Goal: Transaction & Acquisition: Book appointment/travel/reservation

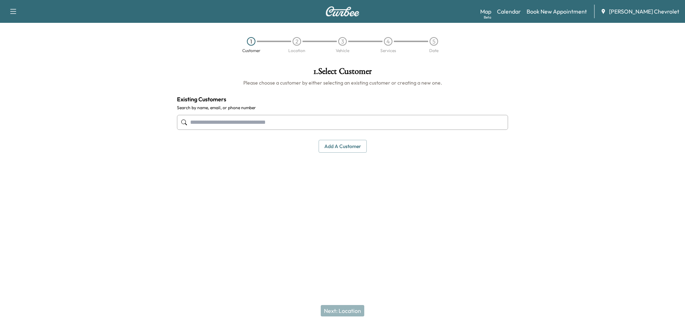
click at [340, 122] on input "text" at bounding box center [342, 122] width 331 height 15
drag, startPoint x: 340, startPoint y: 122, endPoint x: 256, endPoint y: 151, distance: 89.0
click at [340, 122] on input "text" at bounding box center [342, 122] width 331 height 15
click at [280, 126] on input "text" at bounding box center [342, 122] width 331 height 15
click at [279, 124] on input "text" at bounding box center [342, 122] width 331 height 15
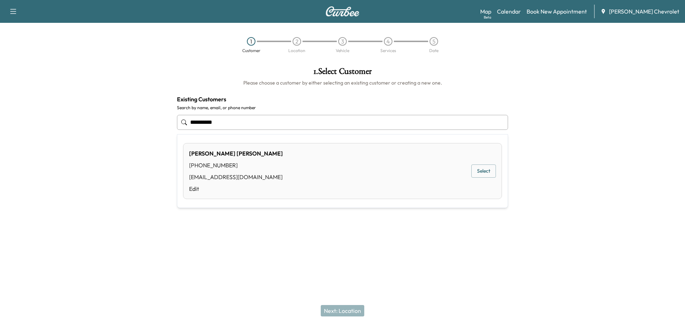
click at [258, 164] on div "(941) 567-8087" at bounding box center [236, 165] width 94 height 9
type input "**********"
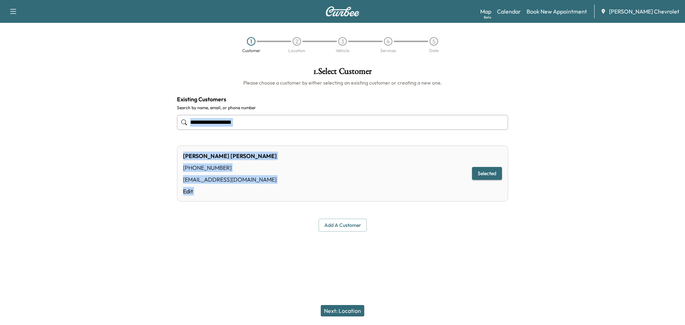
click at [258, 164] on div "ANNA LETICIA MARCOS (941) 567-8087 annamarcos45@yahoo.com Edit Selected" at bounding box center [342, 174] width 331 height 56
click at [484, 172] on button "Selected" at bounding box center [487, 173] width 30 height 13
click at [493, 170] on button "Selected" at bounding box center [487, 173] width 30 height 13
click at [341, 310] on button "Next: Location" at bounding box center [343, 310] width 44 height 11
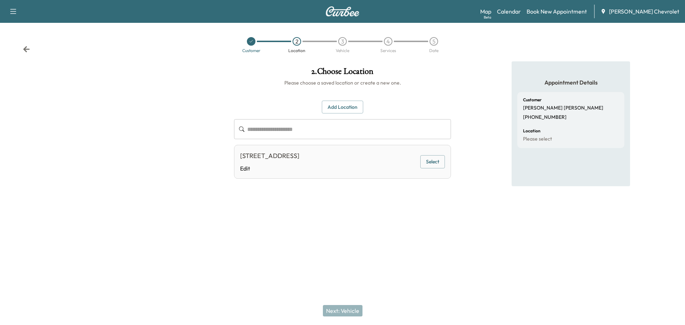
click at [262, 212] on div "**********" at bounding box center [342, 142] width 228 height 163
click at [435, 159] on button "Select" at bounding box center [432, 161] width 25 height 13
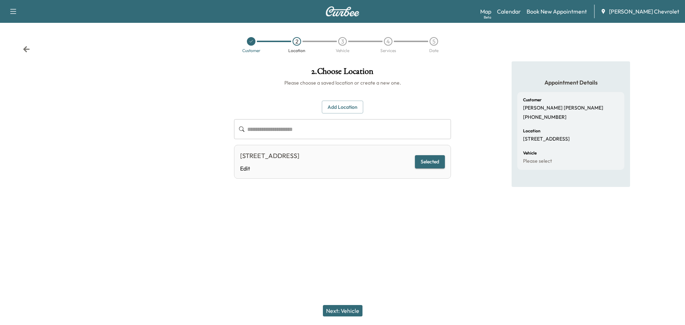
click at [348, 314] on button "Next: Vehicle" at bounding box center [343, 310] width 40 height 11
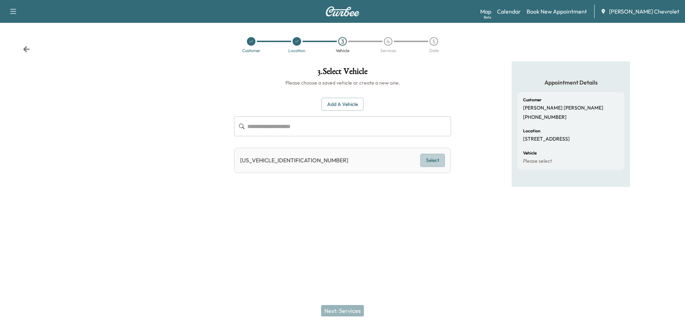
click at [433, 161] on button "Select" at bounding box center [432, 160] width 25 height 13
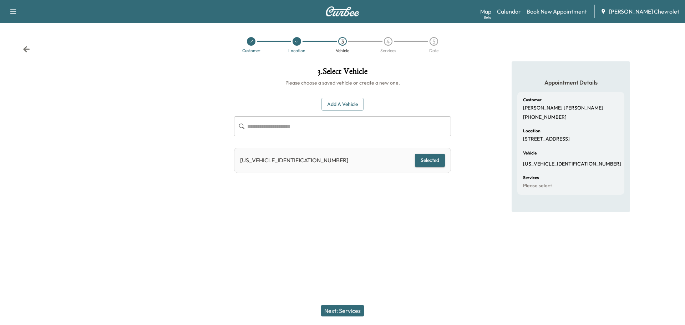
click at [351, 307] on button "Next: Services" at bounding box center [342, 310] width 43 height 11
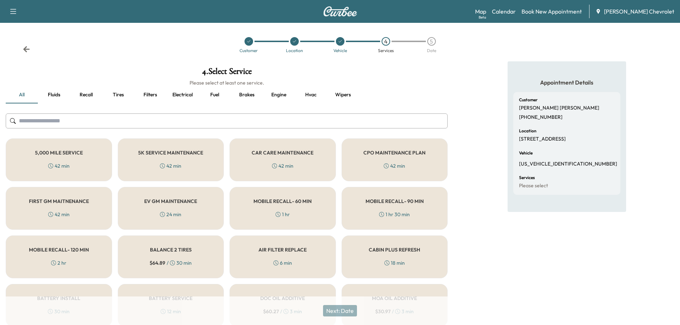
click at [76, 125] on input "text" at bounding box center [227, 120] width 442 height 15
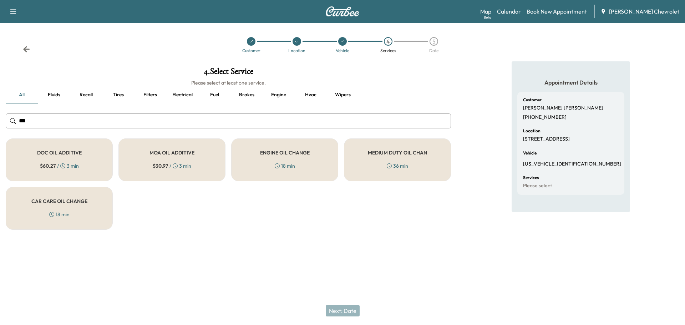
type input "***"
click at [311, 155] on div "ENGINE OIL CHANGE 18 min" at bounding box center [284, 159] width 107 height 43
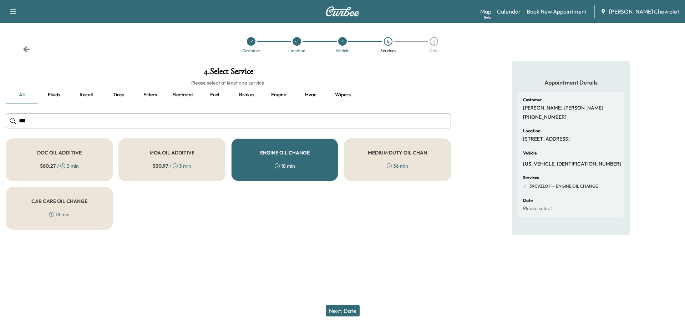
click at [338, 314] on button "Next: Date" at bounding box center [343, 310] width 34 height 11
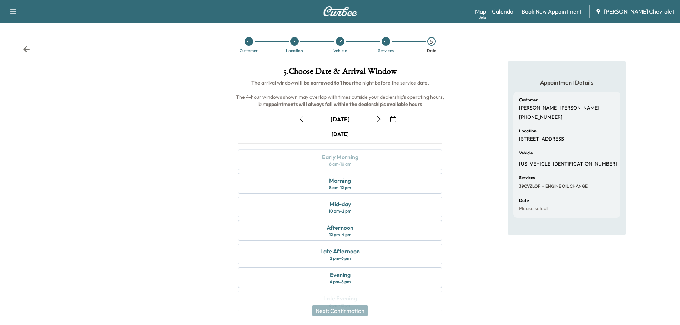
click at [381, 119] on icon "button" at bounding box center [379, 119] width 6 height 6
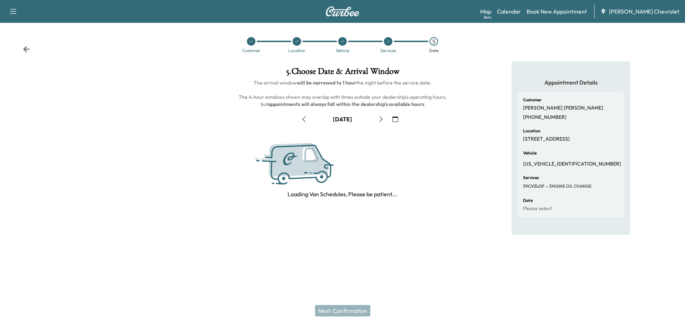
click at [381, 119] on icon "button" at bounding box center [381, 119] width 6 height 6
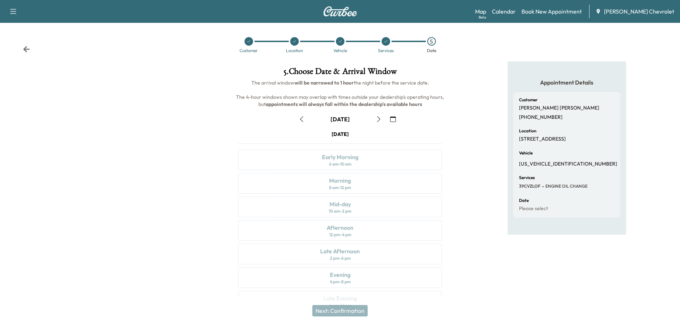
click at [300, 121] on icon "button" at bounding box center [302, 119] width 6 height 6
click at [568, 11] on link "Book New Appointment" at bounding box center [551, 11] width 60 height 9
click at [359, 182] on div "Morning 8 am - 12 pm" at bounding box center [340, 183] width 204 height 21
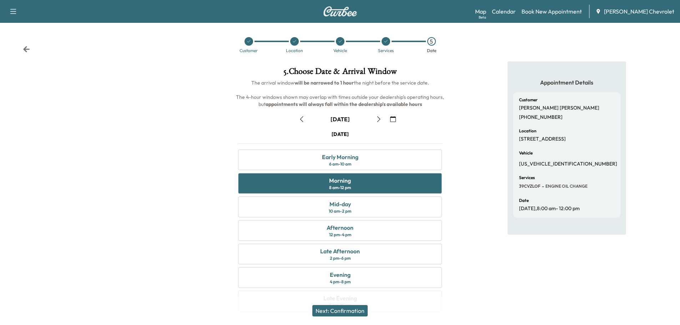
click at [352, 310] on button "Next: Confirmation" at bounding box center [339, 310] width 55 height 11
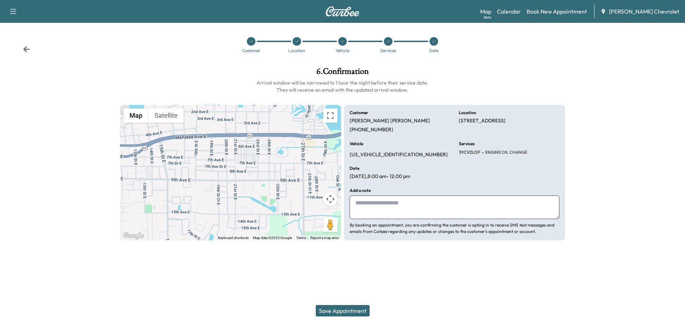
click at [376, 201] on textarea at bounding box center [455, 208] width 210 height 24
click at [375, 202] on textarea at bounding box center [455, 208] width 210 height 24
type textarea "*"
type textarea "**********"
click at [26, 45] on div "Customer Location Vehicle Services Date" at bounding box center [342, 45] width 685 height 33
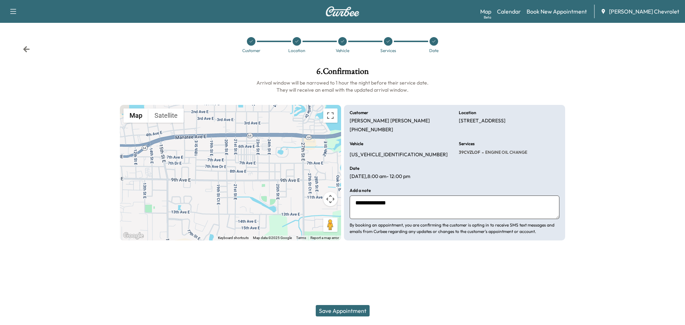
click at [19, 51] on div "Customer Location Vehicle Services Date" at bounding box center [342, 45] width 685 height 33
click at [25, 49] on icon at bounding box center [26, 49] width 6 height 6
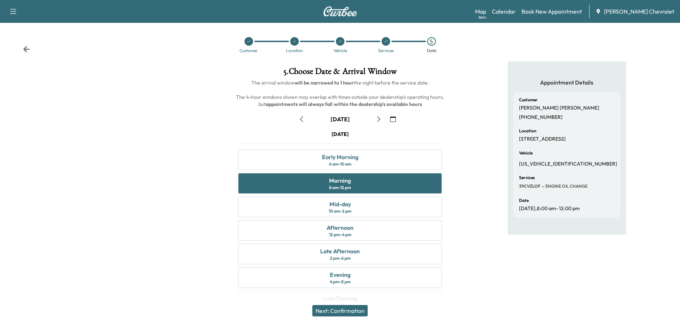
click at [379, 120] on icon "button" at bounding box center [379, 119] width 6 height 6
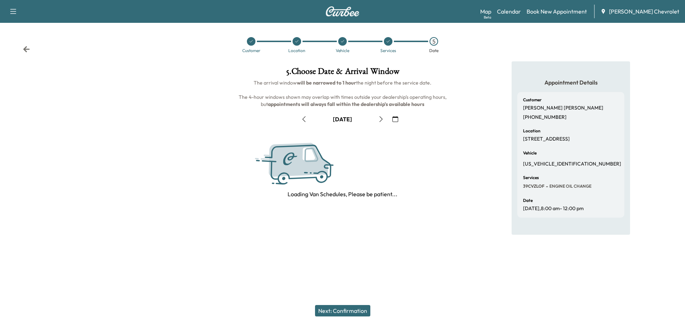
click at [379, 120] on icon "button" at bounding box center [381, 119] width 6 height 6
click at [378, 120] on icon "button" at bounding box center [381, 119] width 6 height 6
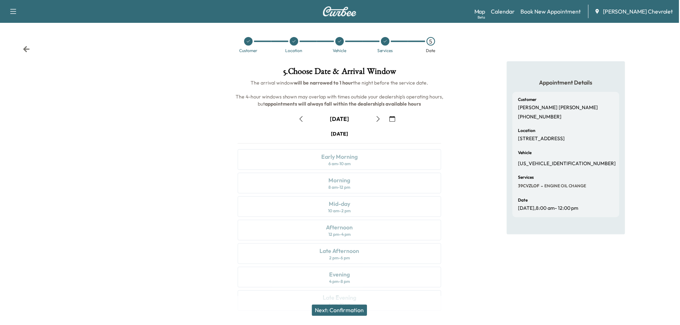
click at [378, 120] on icon "button" at bounding box center [379, 119] width 6 height 6
click at [377, 120] on icon "button" at bounding box center [379, 119] width 6 height 6
click at [349, 183] on div "Morning" at bounding box center [340, 180] width 22 height 9
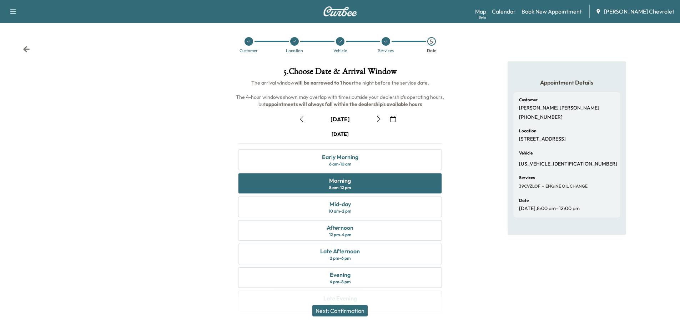
click at [354, 311] on button "Next: Confirmation" at bounding box center [339, 310] width 55 height 11
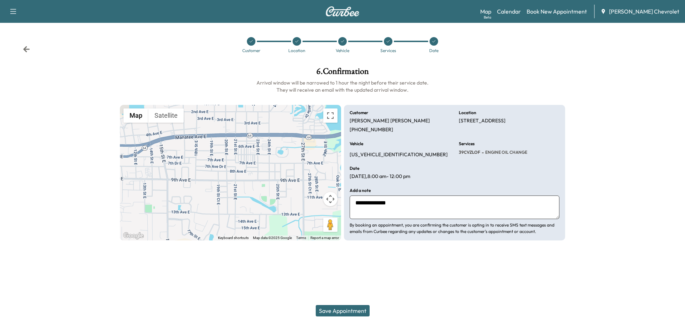
click at [405, 205] on textarea "**********" at bounding box center [455, 208] width 210 height 24
type textarea "**********"
click at [477, 285] on div "Support Log Out Map Beta Calendar Book New Appointment Cox Chevrolet Customer L…" at bounding box center [342, 162] width 685 height 325
click at [446, 212] on textarea "**********" at bounding box center [455, 208] width 210 height 24
click at [426, 205] on textarea "**********" at bounding box center [455, 208] width 210 height 24
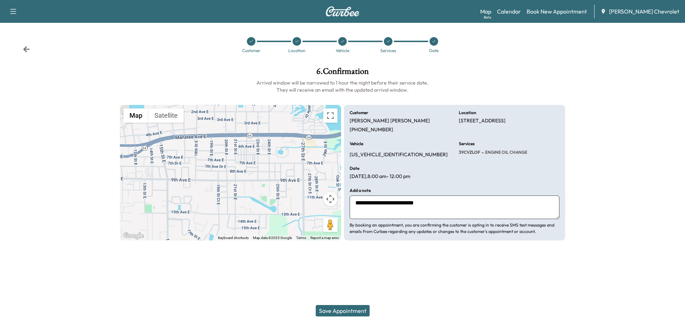
click at [354, 310] on button "Save Appointment" at bounding box center [343, 310] width 54 height 11
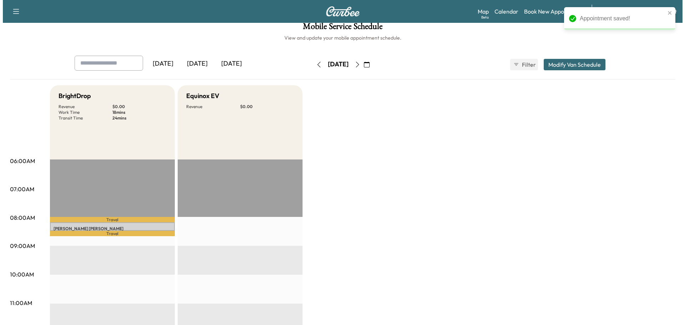
scroll to position [83, 0]
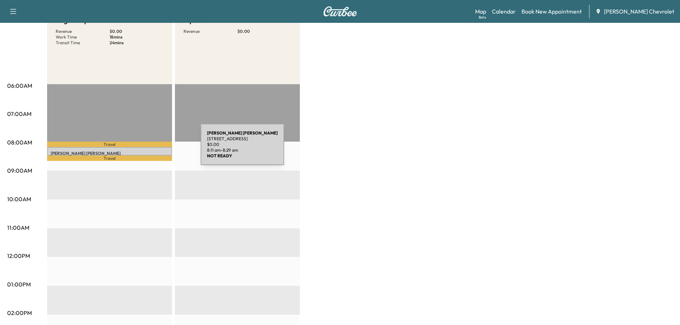
click at [147, 149] on div "ANNA LETICIA MARCOS 2002 8TH AVE E, BRADENTON,FL 34208, USA $ 0.00 8:11 am - 8:…" at bounding box center [109, 151] width 125 height 9
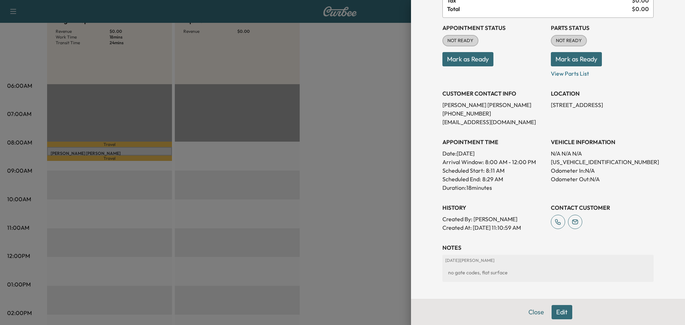
scroll to position [97, 0]
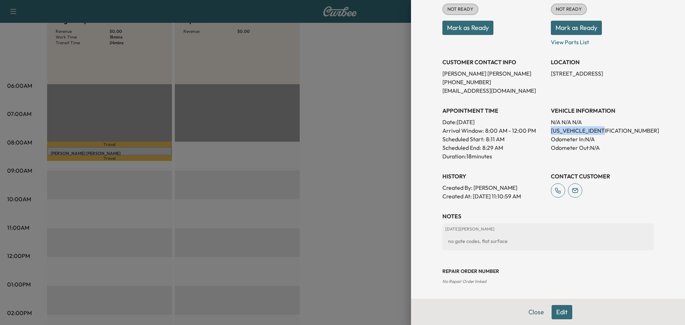
drag, startPoint x: 602, startPoint y: 130, endPoint x: 545, endPoint y: 133, distance: 56.8
click at [545, 133] on div "Appointment Status NOT READY Mark as Ready Parts Status NOT READY Mark as Ready…" at bounding box center [547, 93] width 211 height 214
copy p "KL77LFE29RC196497"
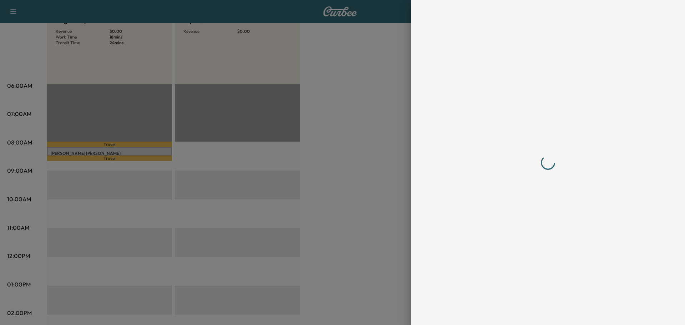
scroll to position [0, 0]
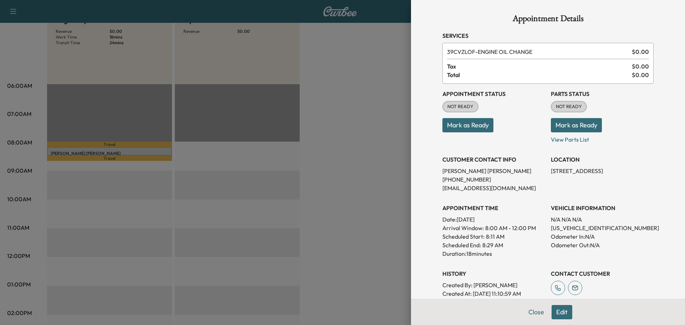
drag, startPoint x: 504, startPoint y: 169, endPoint x: 456, endPoint y: 169, distance: 47.5
click at [434, 173] on div "Appointment Details Services 39CVZLOF - ENGINE OIL CHANGE $ 0.00 Tax $ 0.00 Tot…" at bounding box center [548, 198] width 228 height 396
copy p "ANNA LETICIA MARCOS"
click at [579, 225] on p "KL77LFE29RC196497" at bounding box center [602, 228] width 103 height 9
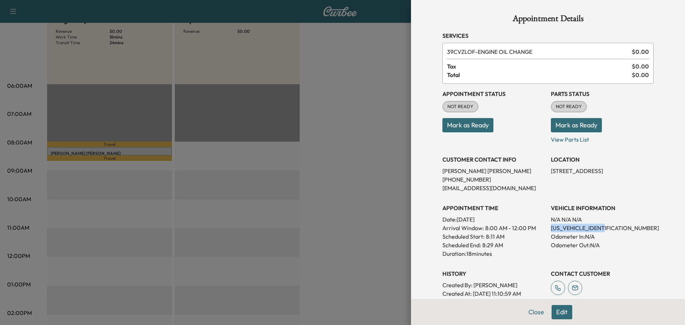
copy p "KL77LFE29RC196497"
click at [360, 146] on div at bounding box center [342, 162] width 685 height 325
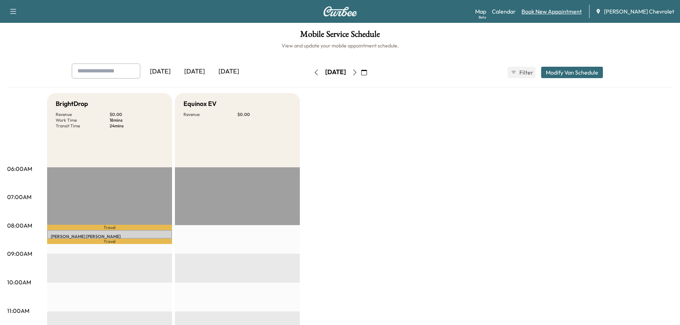
click at [557, 11] on link "Book New Appointment" at bounding box center [551, 11] width 60 height 9
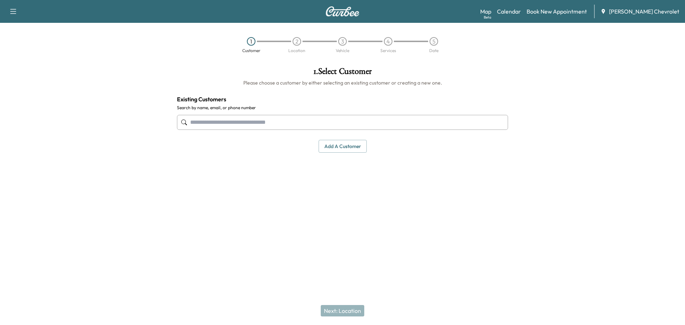
click at [223, 125] on input "text" at bounding box center [342, 122] width 331 height 15
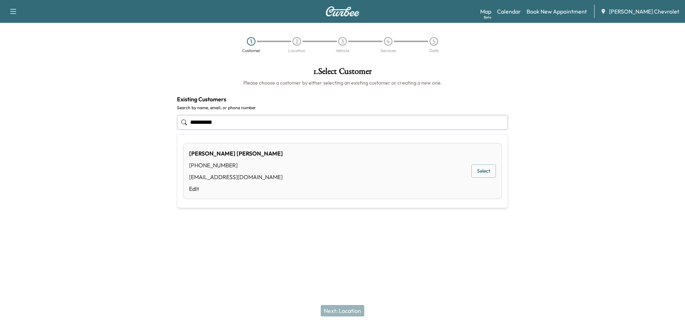
click at [290, 167] on div "FRANCIS ROLANDO DIAZ (941) 812-9559 diaz_941@hotmail.com Edit Select" at bounding box center [342, 171] width 319 height 56
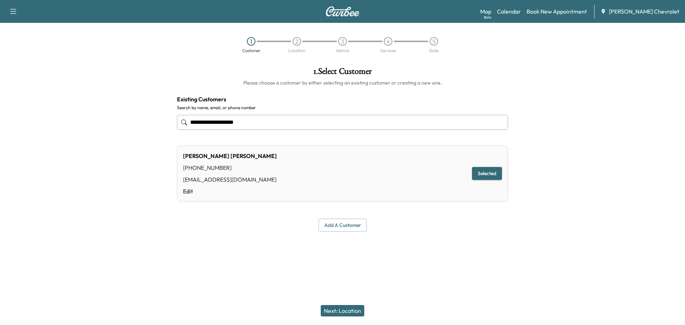
type input "**********"
click at [484, 173] on button "Selected" at bounding box center [487, 173] width 30 height 13
click at [487, 167] on button "Selected" at bounding box center [487, 173] width 30 height 13
click at [487, 175] on button "Selected" at bounding box center [487, 173] width 30 height 13
drag, startPoint x: 487, startPoint y: 173, endPoint x: 482, endPoint y: 175, distance: 4.5
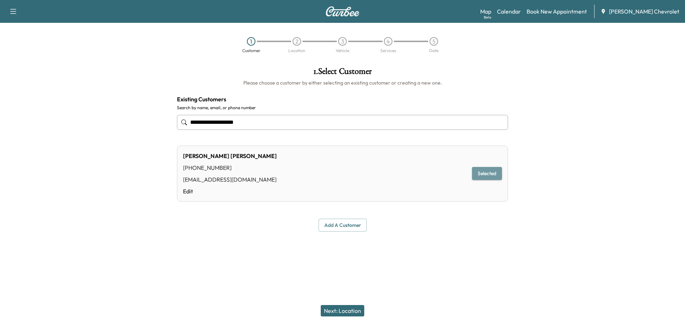
click at [486, 173] on button "Selected" at bounding box center [487, 173] width 30 height 13
click at [351, 309] on button "Next: Location" at bounding box center [343, 310] width 44 height 11
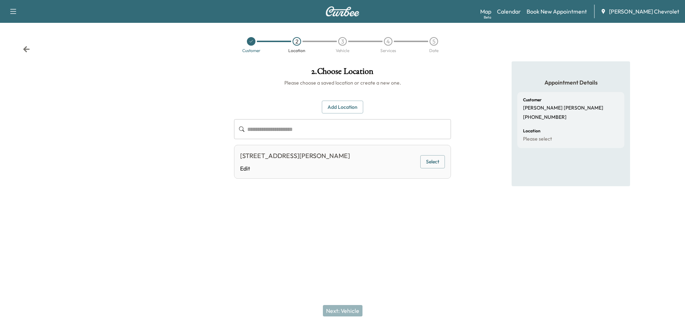
click at [432, 159] on button "Select" at bounding box center [432, 161] width 25 height 13
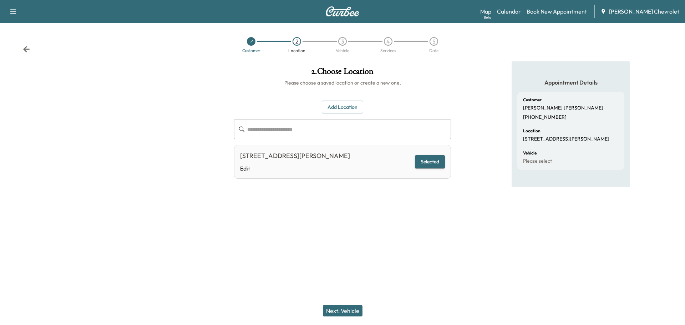
click at [354, 312] on button "Next: Vehicle" at bounding box center [343, 310] width 40 height 11
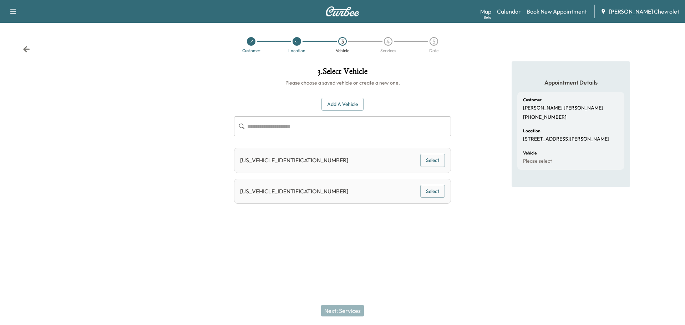
click at [432, 192] on button "Select" at bounding box center [432, 191] width 25 height 13
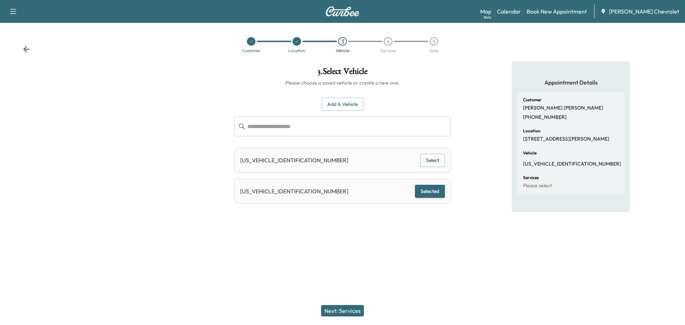
click at [342, 316] on div "Next: Services" at bounding box center [342, 311] width 685 height 29
click at [344, 312] on button "Next: Services" at bounding box center [342, 310] width 43 height 11
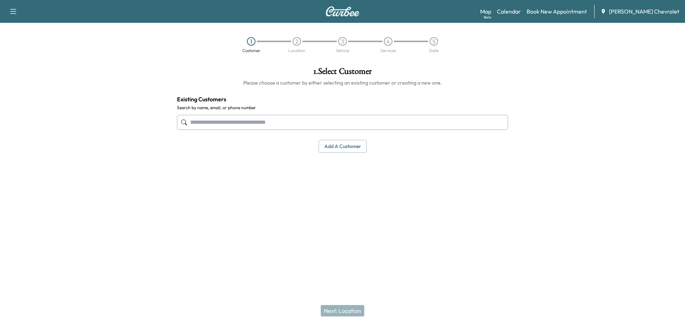
click at [582, 6] on div "Map Beta Calendar Book New Appointment [PERSON_NAME] Chevrolet" at bounding box center [579, 12] width 199 height 14
click at [579, 11] on link "Book New Appointment" at bounding box center [557, 11] width 60 height 9
click at [575, 11] on link "Book New Appointment" at bounding box center [557, 11] width 60 height 9
click at [556, 9] on link "Book New Appointment" at bounding box center [557, 11] width 60 height 9
click at [555, 9] on link "Book New Appointment" at bounding box center [557, 11] width 60 height 9
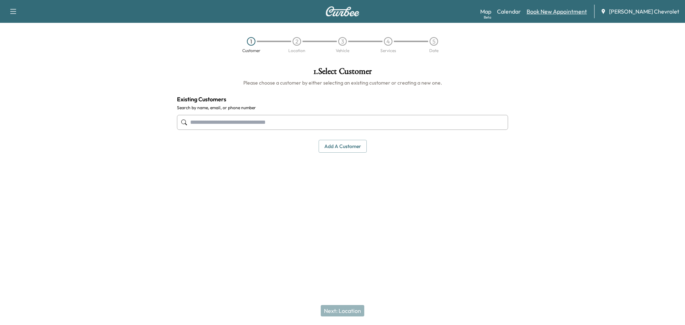
click at [555, 12] on link "Book New Appointment" at bounding box center [557, 11] width 60 height 9
click at [556, 12] on link "Book New Appointment" at bounding box center [557, 11] width 60 height 9
click at [556, 11] on link "Book New Appointment" at bounding box center [557, 11] width 60 height 9
drag, startPoint x: 601, startPoint y: 72, endPoint x: 593, endPoint y: 66, distance: 9.4
click at [600, 73] on div at bounding box center [599, 142] width 171 height 163
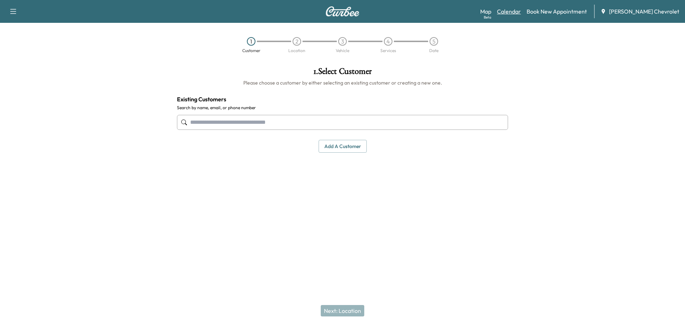
click at [520, 12] on link "Calendar" at bounding box center [509, 11] width 24 height 9
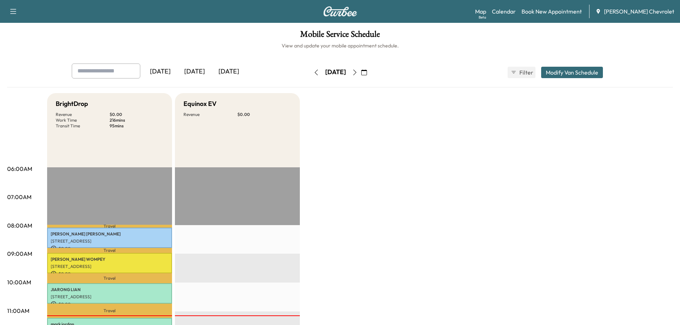
click at [358, 73] on icon "button" at bounding box center [355, 73] width 6 height 6
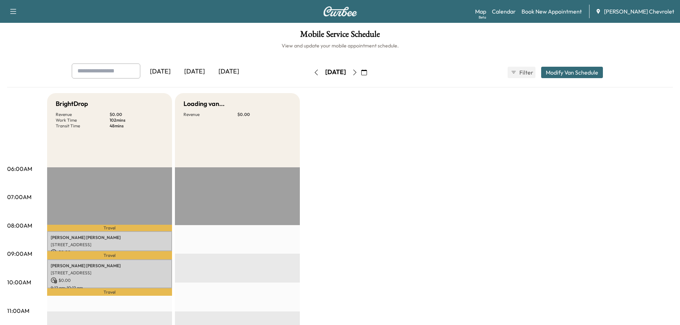
click at [358, 73] on icon "button" at bounding box center [355, 73] width 6 height 6
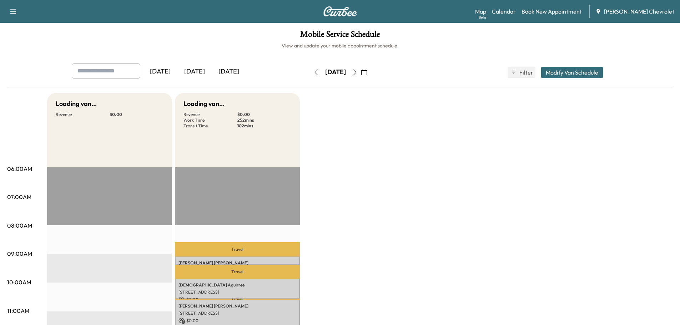
click at [358, 73] on icon "button" at bounding box center [355, 73] width 6 height 6
